Goal: Find specific page/section: Find specific page/section

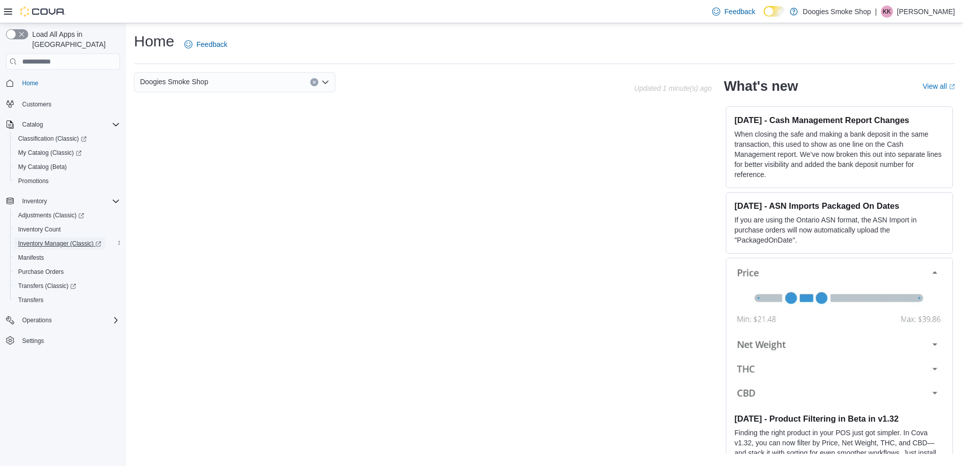
click at [60, 239] on span "Inventory Manager (Classic)" at bounding box center [59, 243] width 83 height 8
click at [47, 239] on span "Inventory Manager (Classic)" at bounding box center [59, 243] width 83 height 8
